Goal: Information Seeking & Learning: Learn about a topic

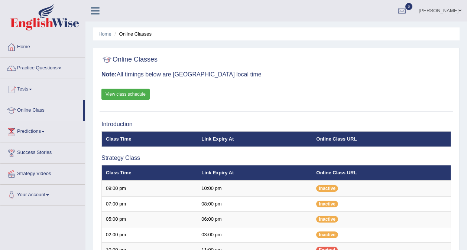
scroll to position [148, 0]
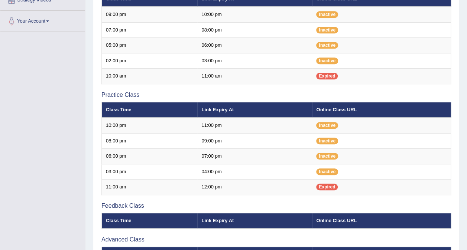
scroll to position [148, 0]
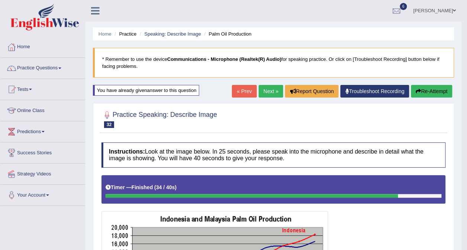
click at [265, 91] on link "Next »" at bounding box center [270, 91] width 25 height 13
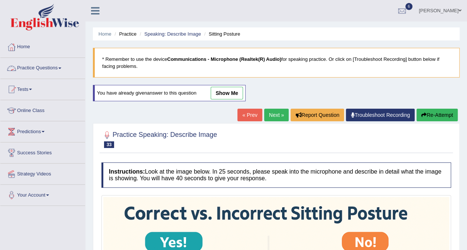
click at [61, 68] on span at bounding box center [59, 68] width 3 height 1
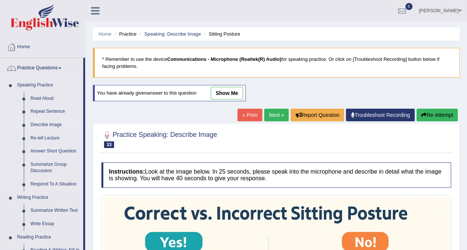
click at [54, 123] on link "Describe Image" at bounding box center [55, 124] width 56 height 13
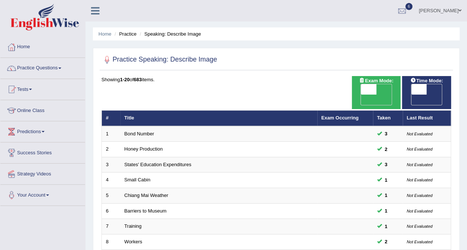
click at [361, 95] on span "OFF" at bounding box center [353, 100] width 16 height 10
checkbox input "true"
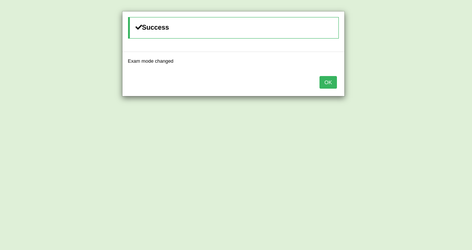
click at [333, 81] on button "OK" at bounding box center [328, 82] width 17 height 13
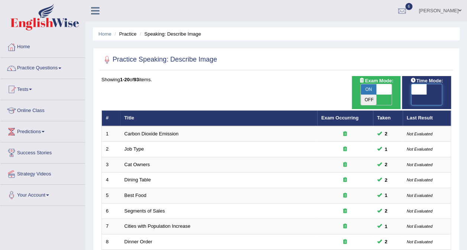
click at [422, 86] on span at bounding box center [419, 89] width 16 height 10
checkbox input "true"
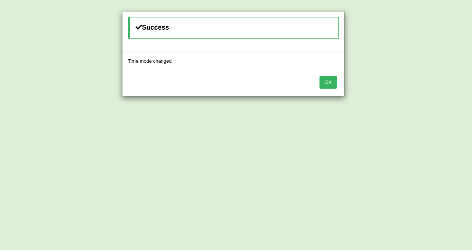
click at [334, 86] on button "OK" at bounding box center [328, 82] width 17 height 13
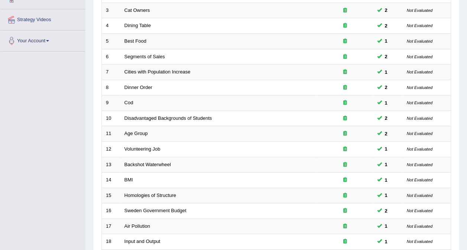
scroll to position [238, 0]
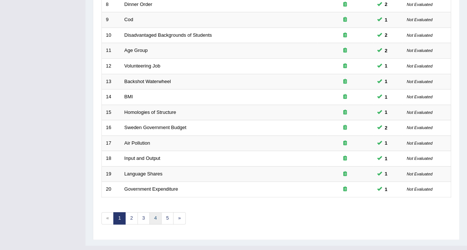
click at [156, 212] on link "4" at bounding box center [155, 218] width 12 height 12
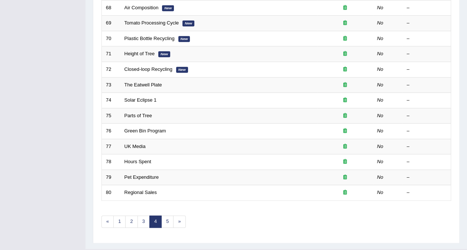
scroll to position [238, 0]
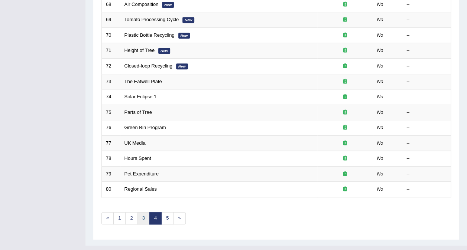
click at [143, 212] on link "3" at bounding box center [143, 218] width 12 height 12
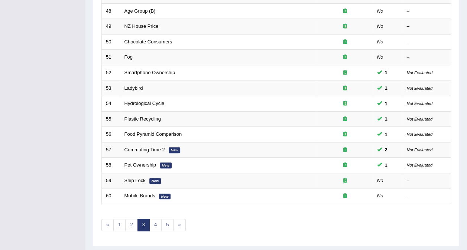
scroll to position [238, 0]
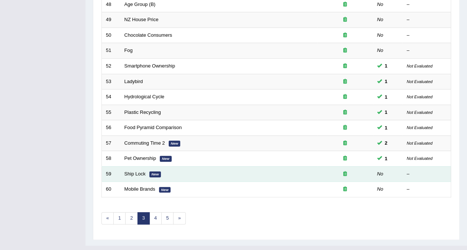
click at [134, 166] on td "Ship Lock New" at bounding box center [218, 174] width 197 height 16
click at [133, 171] on link "Ship Lock" at bounding box center [134, 174] width 21 height 6
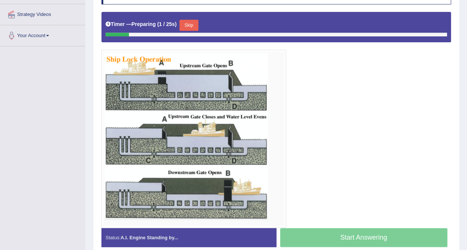
scroll to position [160, 0]
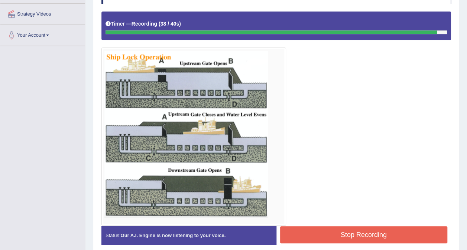
click at [333, 236] on button "Stop Recording" at bounding box center [363, 234] width 167 height 17
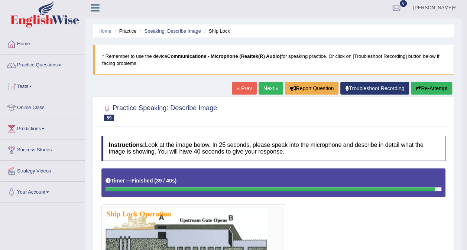
scroll to position [0, 0]
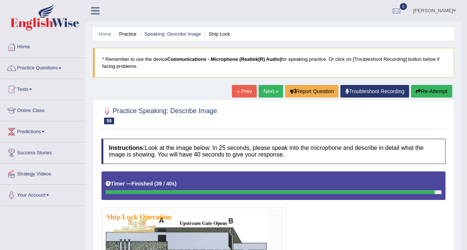
click at [419, 90] on icon "button" at bounding box center [417, 91] width 5 height 5
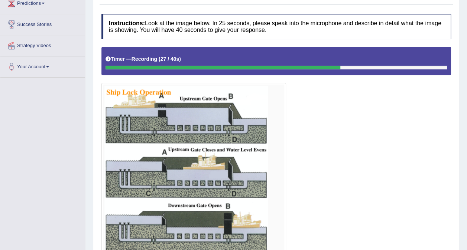
scroll to position [195, 0]
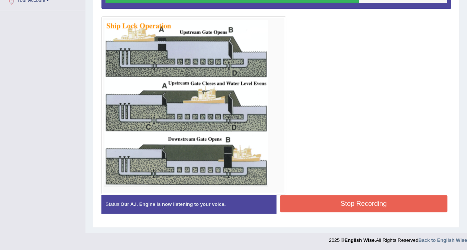
click at [345, 205] on button "Stop Recording" at bounding box center [363, 203] width 167 height 17
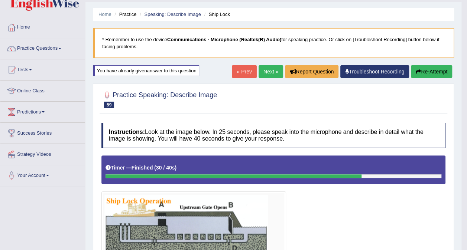
scroll to position [0, 0]
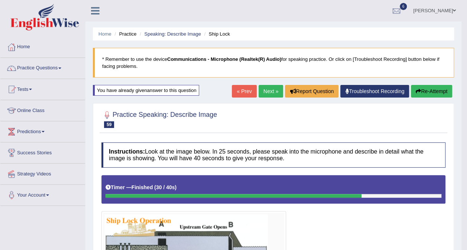
click at [271, 87] on link "Next »" at bounding box center [270, 91] width 25 height 13
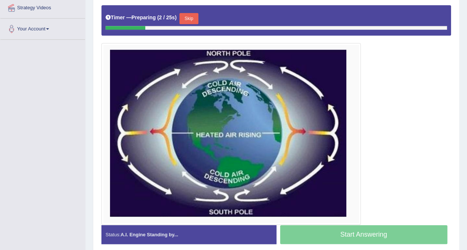
scroll to position [166, 0]
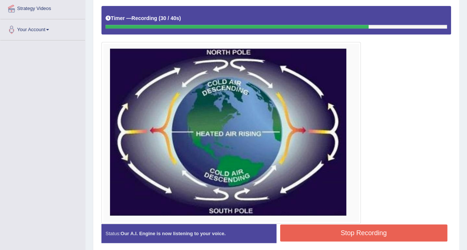
click at [350, 228] on button "Stop Recording" at bounding box center [363, 233] width 167 height 17
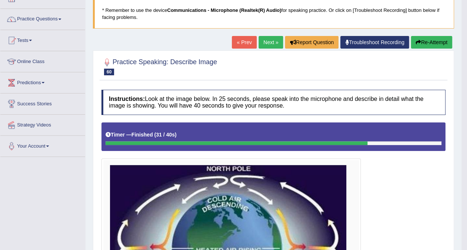
scroll to position [0, 0]
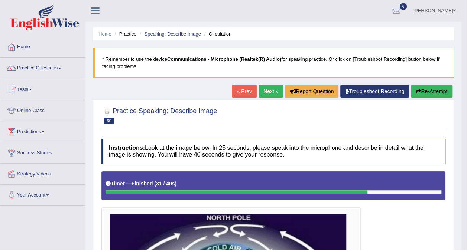
click at [272, 87] on link "Next »" at bounding box center [270, 91] width 25 height 13
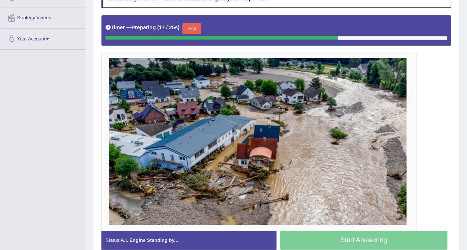
scroll to position [154, 0]
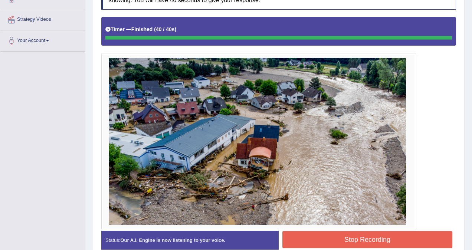
click at [325, 236] on div "Instructions: Look at the image below. In 25 seconds, please speak into the mic…" at bounding box center [278, 120] width 359 height 279
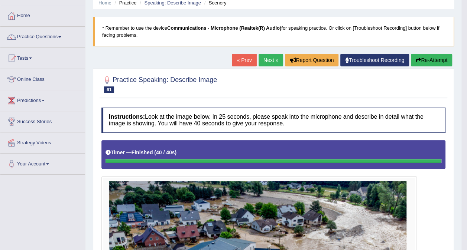
scroll to position [30, 0]
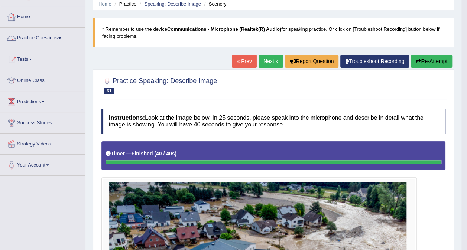
click at [56, 36] on link "Practice Questions" at bounding box center [42, 37] width 85 height 19
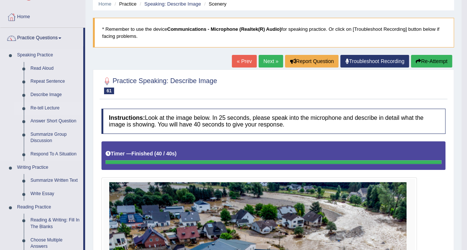
click at [53, 107] on link "Re-tell Lecture" at bounding box center [55, 108] width 56 height 13
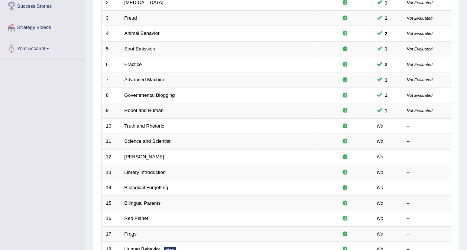
scroll to position [147, 0]
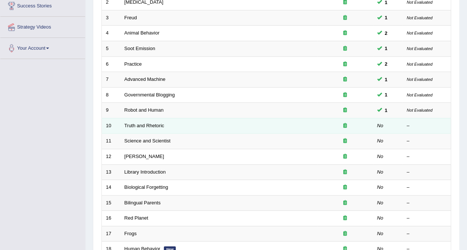
click at [136, 118] on td "Truth and Rhetoric" at bounding box center [218, 126] width 197 height 16
click at [136, 123] on link "Truth and Rhetoric" at bounding box center [144, 126] width 40 height 6
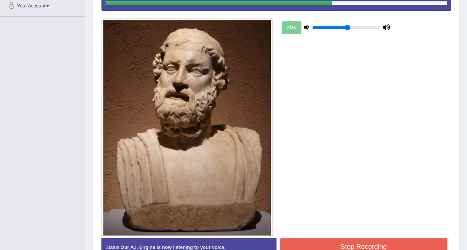
scroll to position [193, 0]
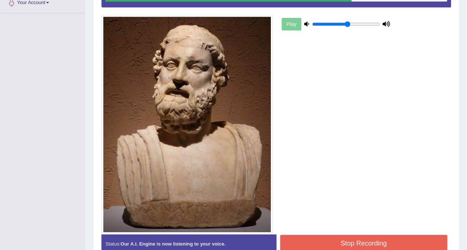
click at [337, 244] on button "Stop Recording" at bounding box center [363, 243] width 167 height 17
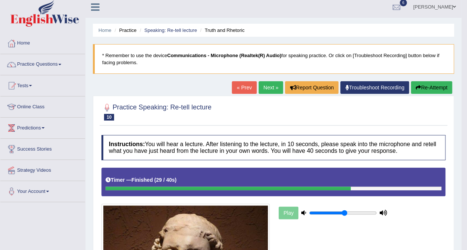
scroll to position [0, 0]
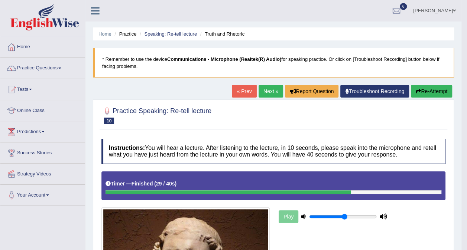
click at [272, 92] on link "Next »" at bounding box center [270, 91] width 25 height 13
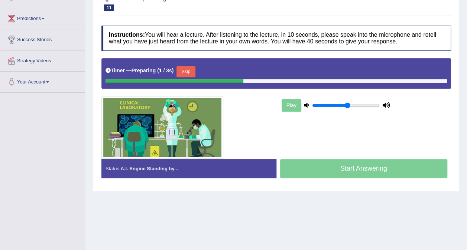
scroll to position [114, 0]
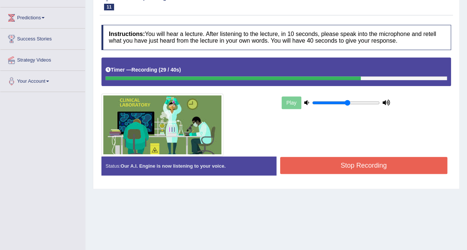
click at [334, 161] on button "Stop Recording" at bounding box center [363, 165] width 167 height 17
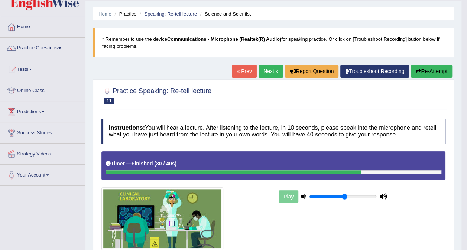
scroll to position [18, 0]
